Goal: Task Accomplishment & Management: Complete application form

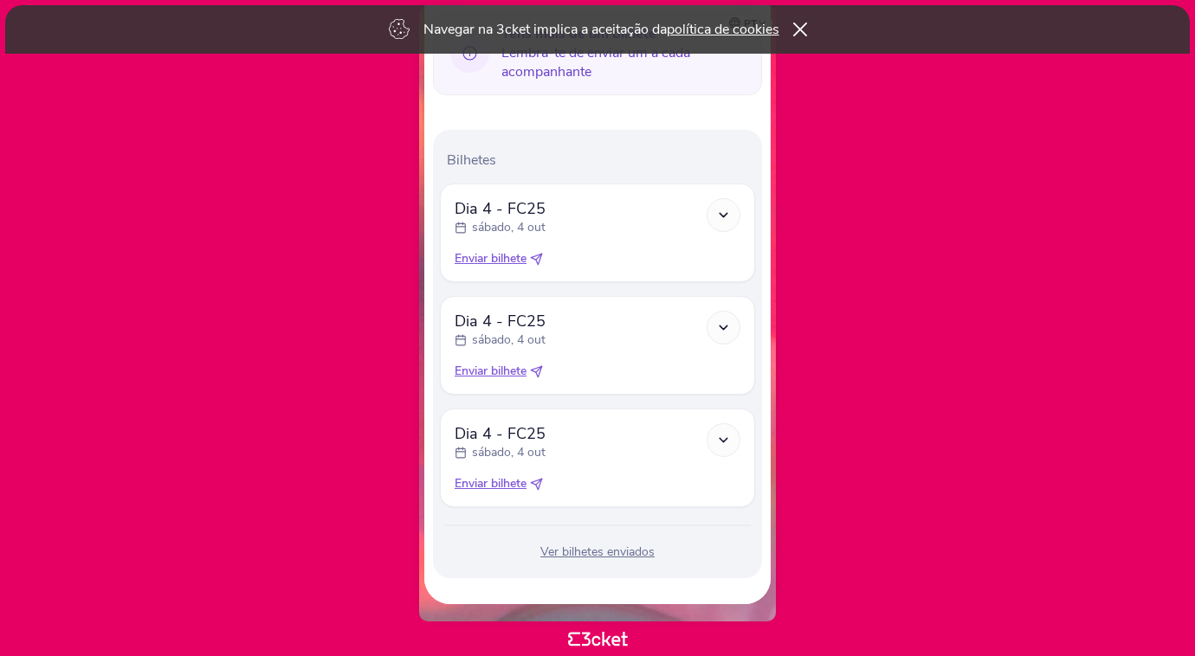
scroll to position [460, 0]
click at [541, 260] on icon at bounding box center [536, 259] width 13 height 13
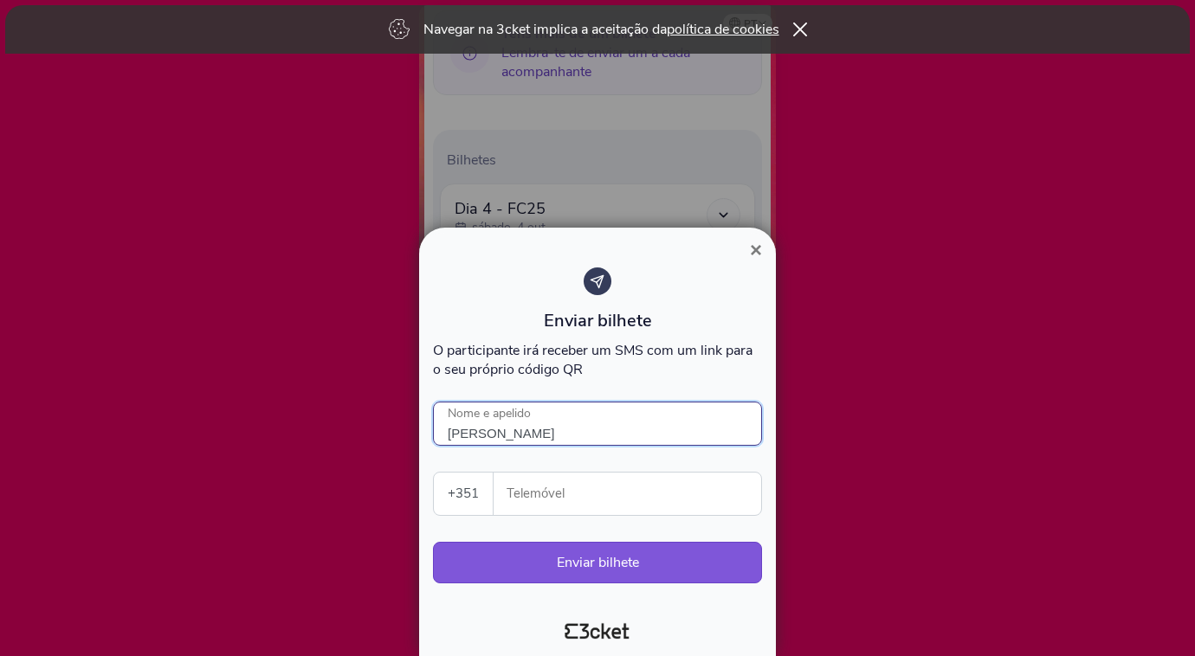
type input "[PERSON_NAME]"
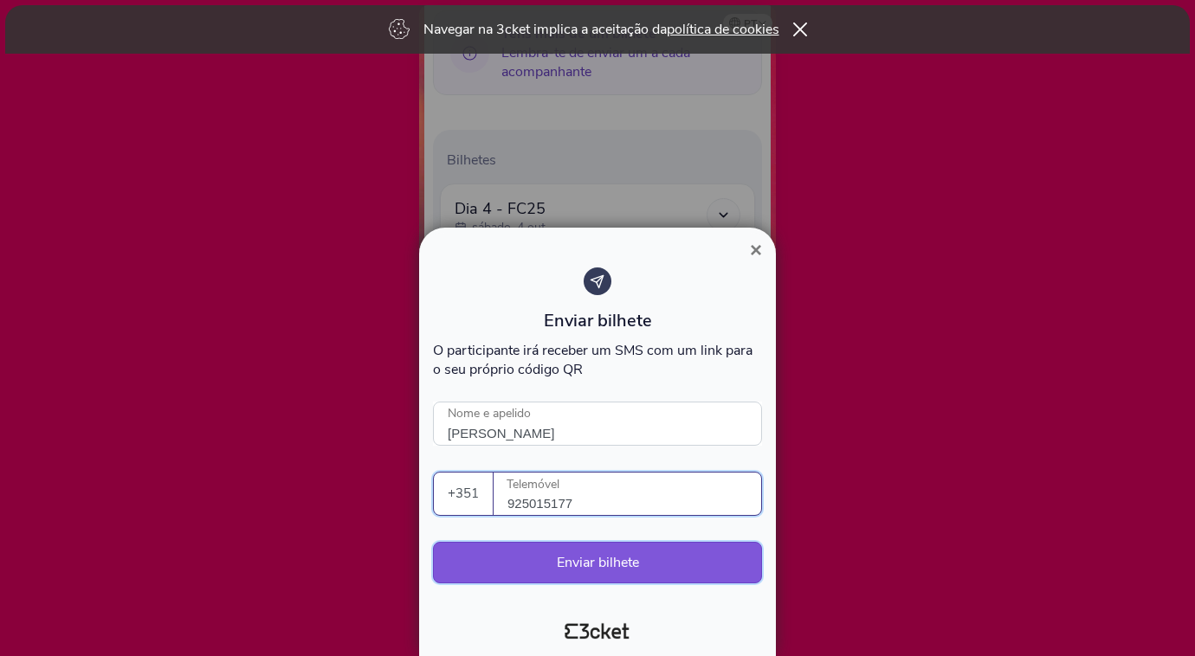
type input "925015177"
click at [488, 562] on button "Enviar bilhete" at bounding box center [597, 563] width 329 height 42
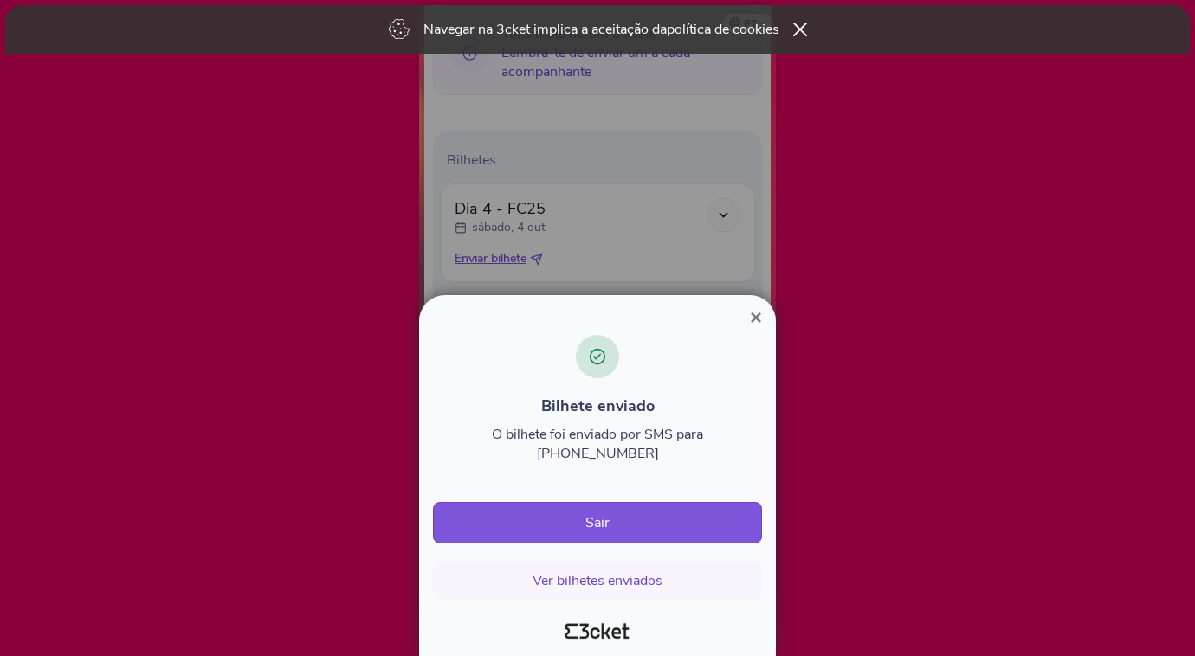
click at [759, 329] on span "×" at bounding box center [756, 317] width 12 height 23
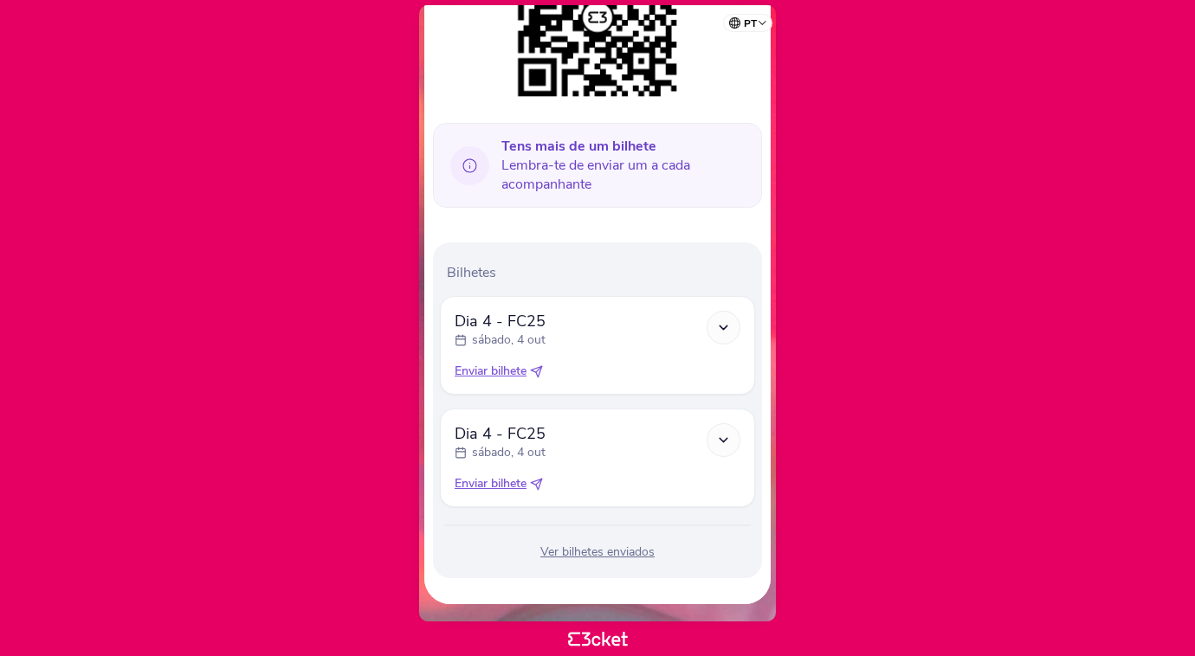
scroll to position [347, 0]
click at [539, 369] on icon at bounding box center [536, 371] width 13 height 13
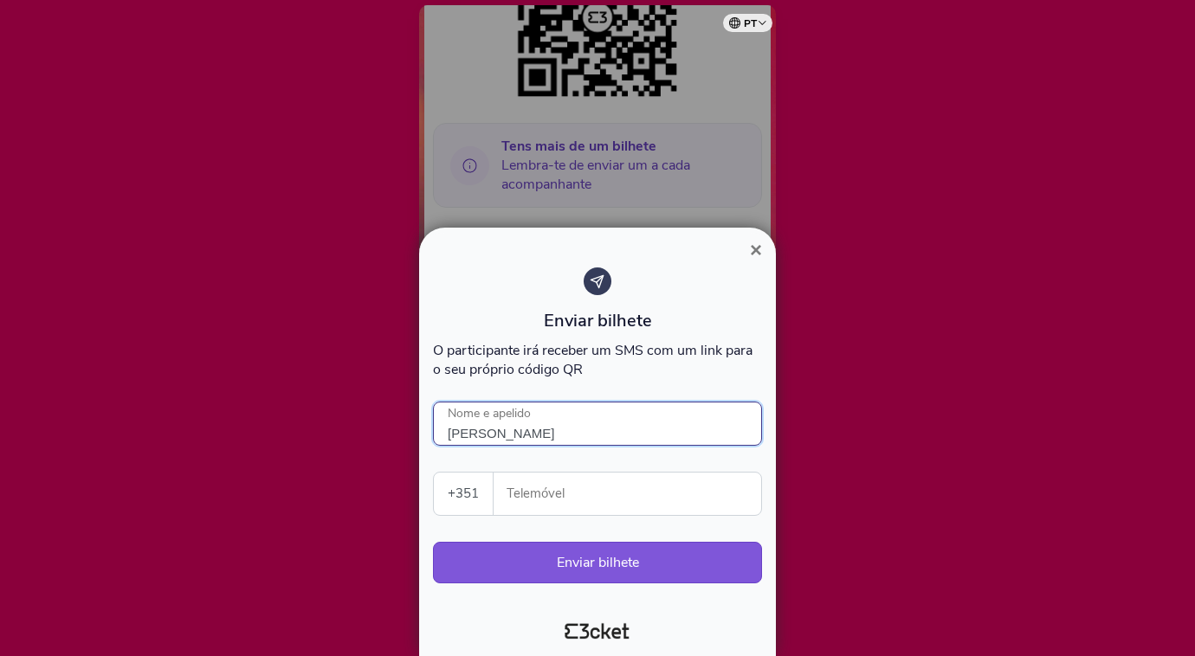
type input "Afonso Marques"
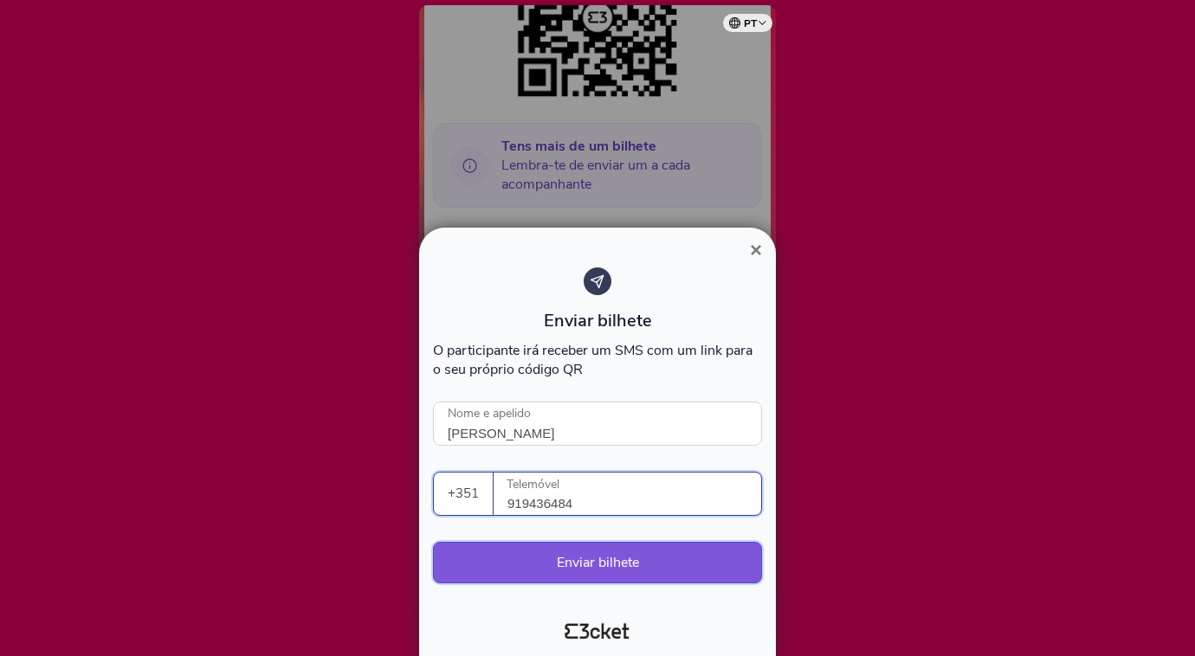
type input "919436484"
click at [569, 563] on button "Enviar bilhete" at bounding box center [597, 563] width 329 height 42
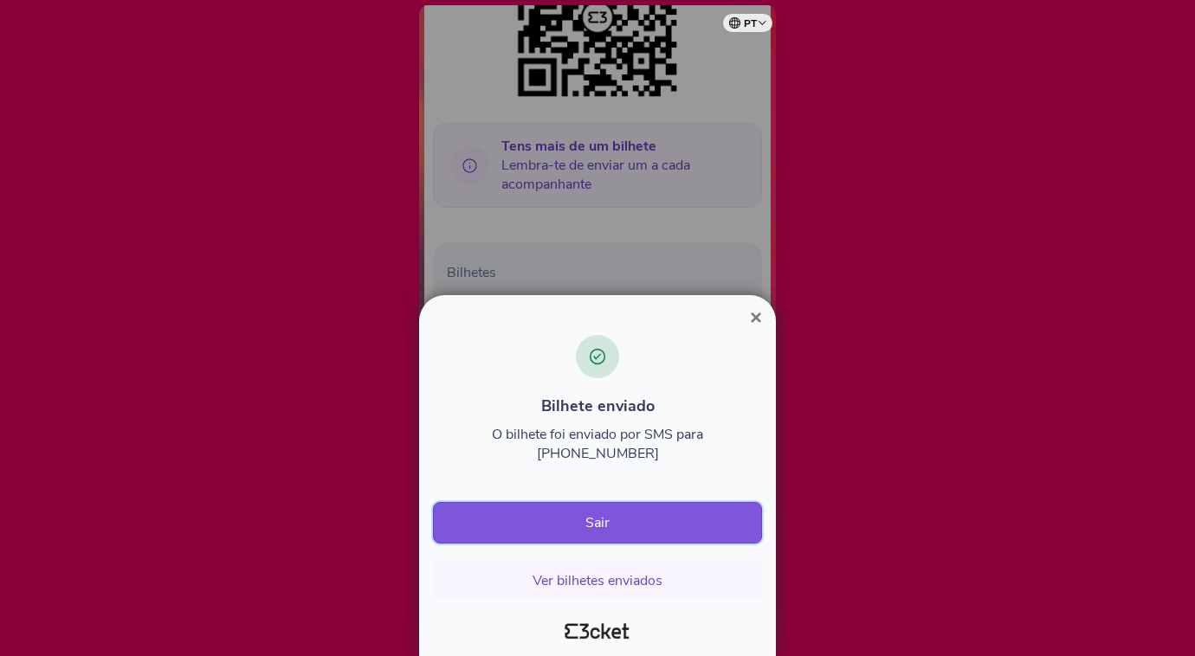
click at [581, 519] on button "Sair" at bounding box center [597, 523] width 329 height 42
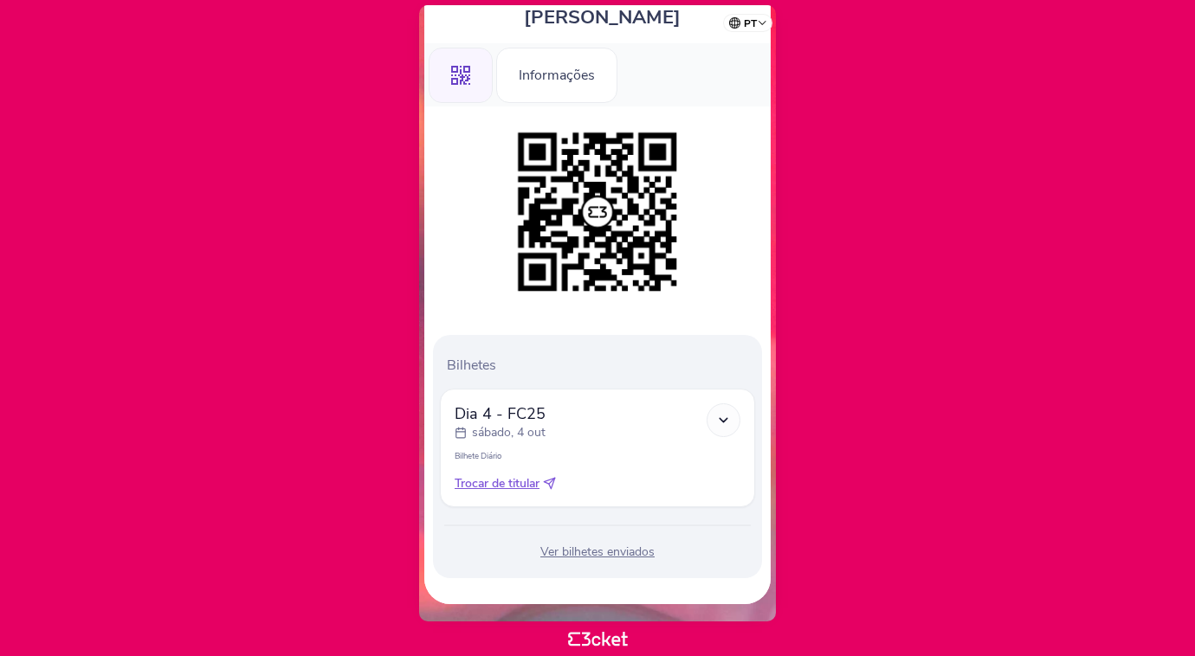
scroll to position [152, 0]
click at [548, 481] on icon at bounding box center [549, 483] width 13 height 13
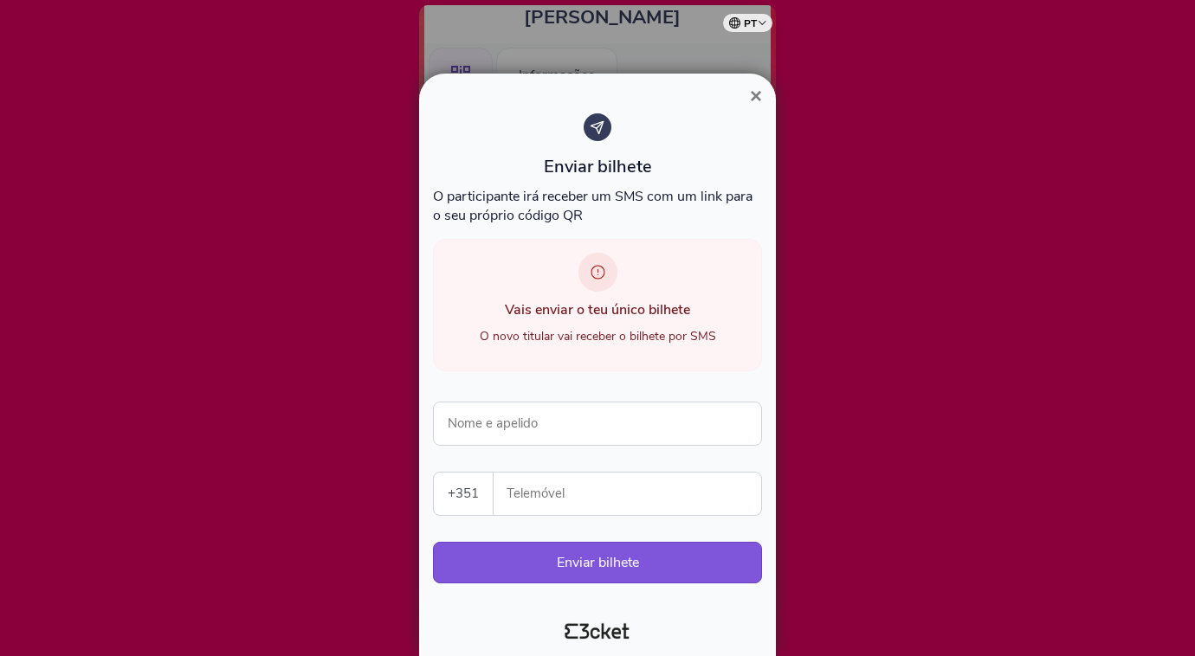
click at [752, 90] on span "×" at bounding box center [756, 95] width 12 height 23
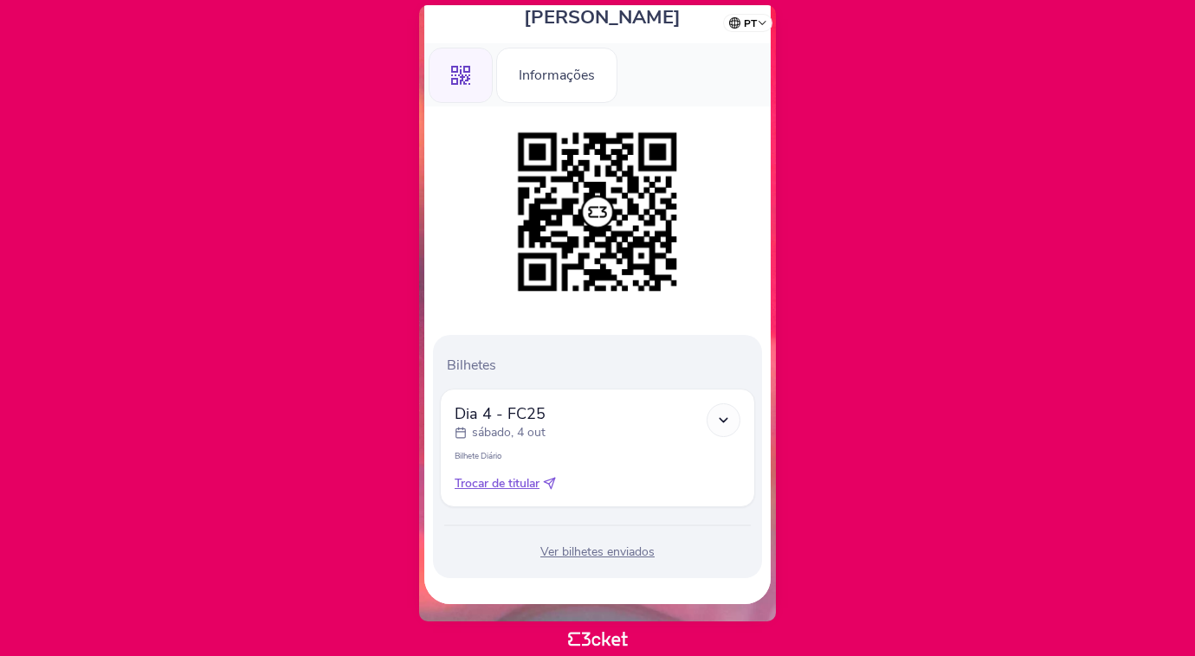
scroll to position [0, 0]
